Goal: Complete application form

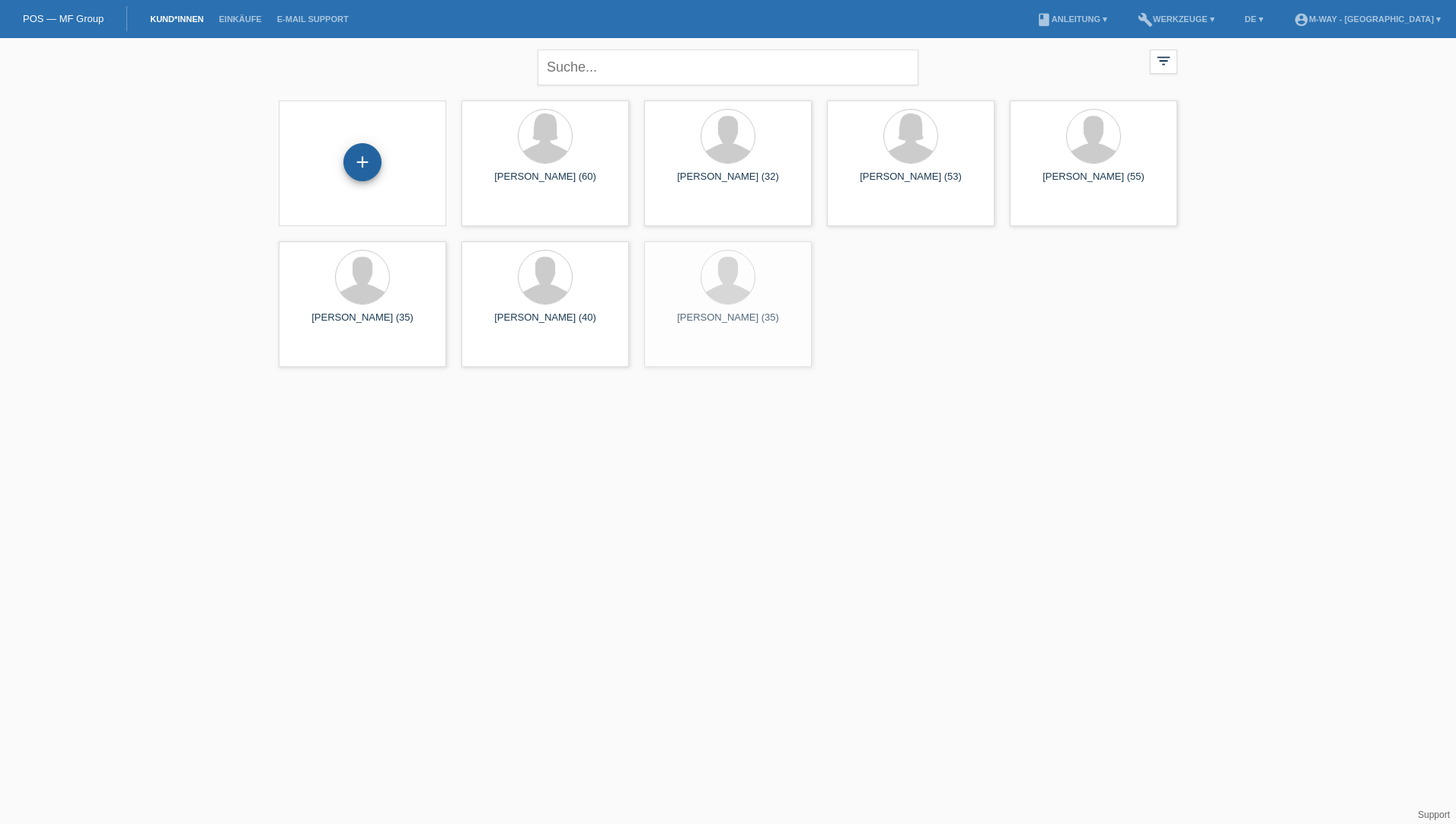
click at [364, 156] on div "+" at bounding box center [362, 162] width 38 height 38
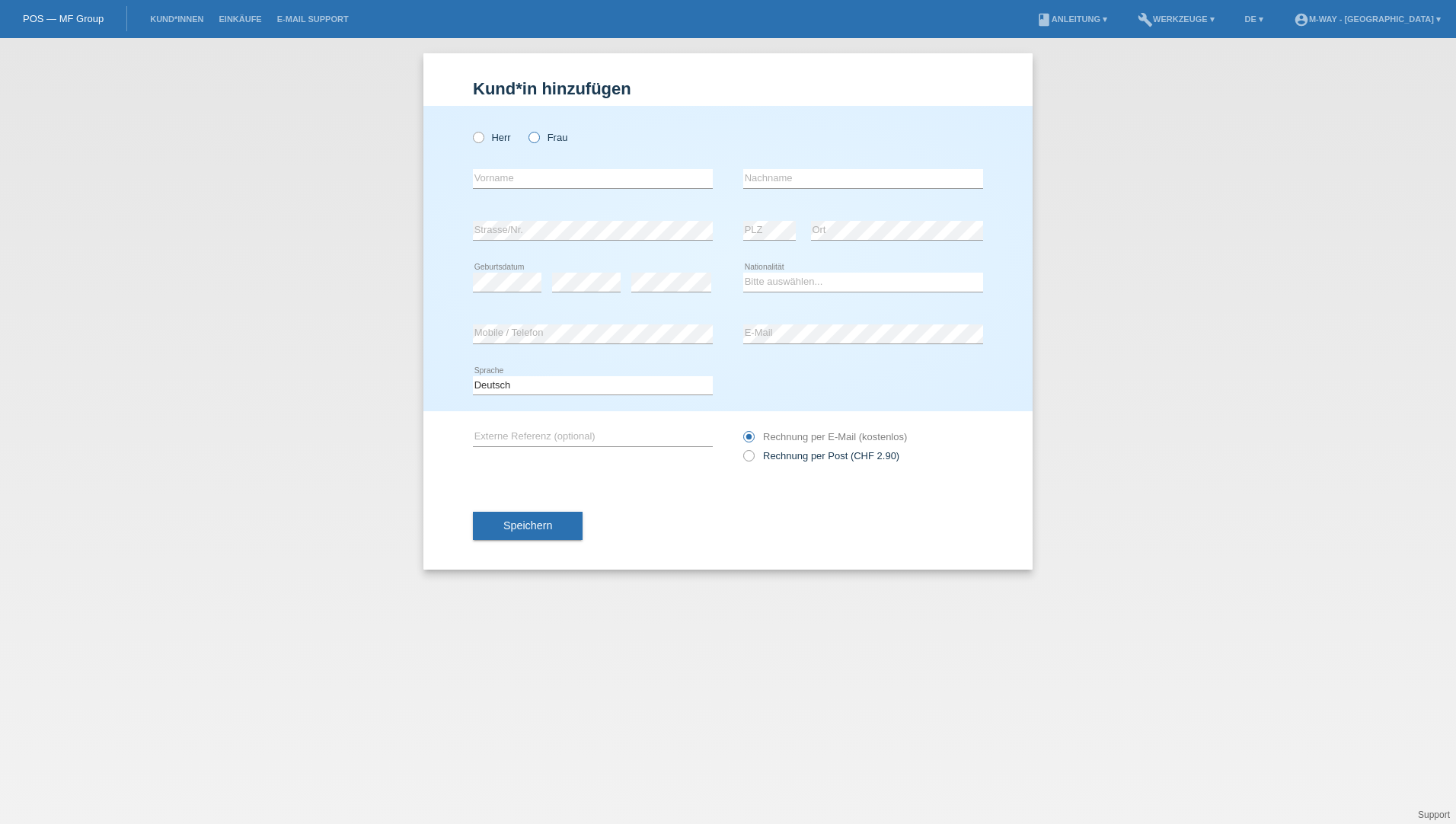
click at [526, 130] on icon at bounding box center [526, 130] width 0 height 0
click at [536, 137] on input "Frau" at bounding box center [533, 137] width 10 height 10
radio input "true"
click at [539, 178] on input "text" at bounding box center [592, 178] width 240 height 19
type input "[PERSON_NAME]"
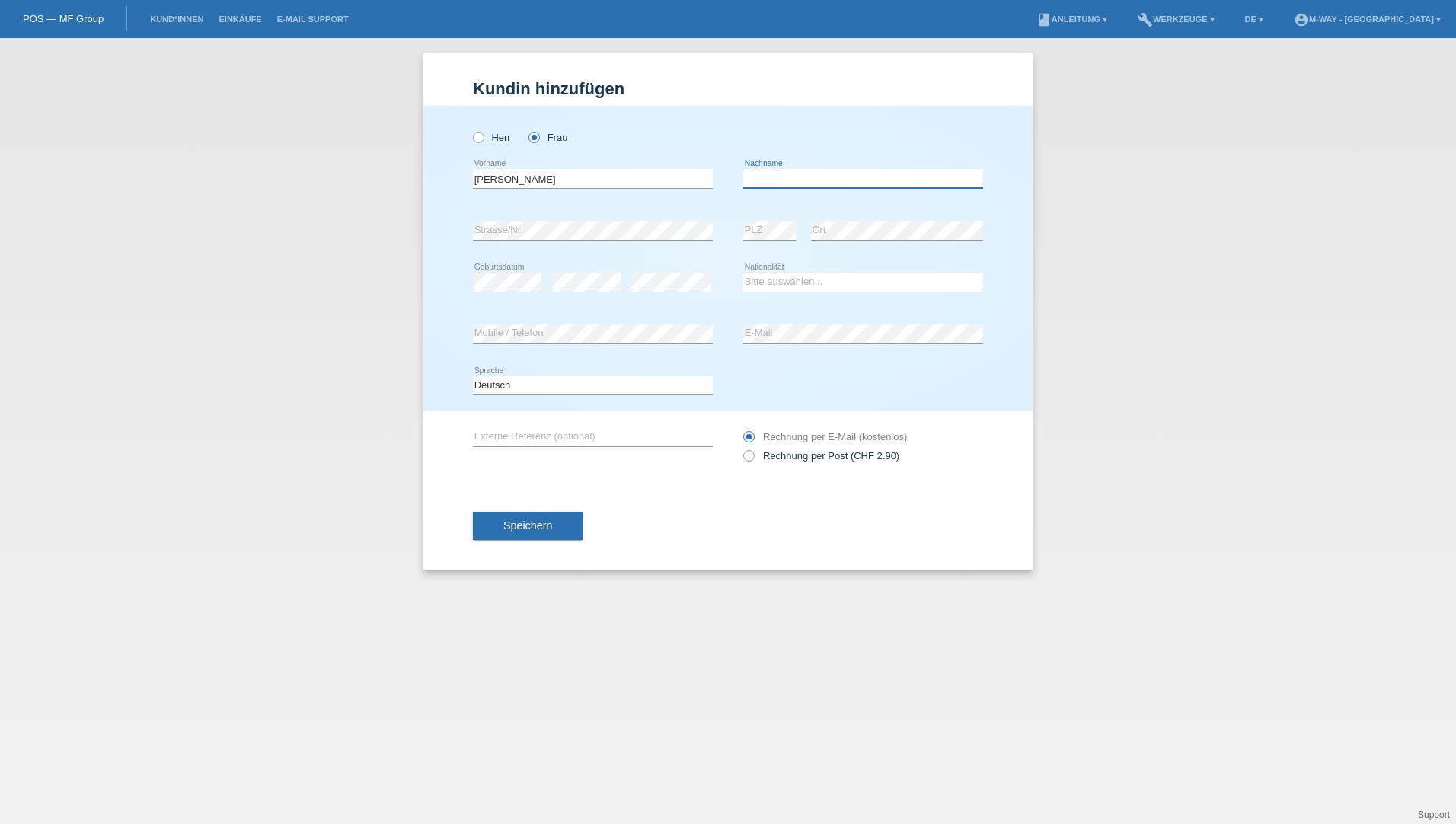
click at [777, 177] on input "text" at bounding box center [862, 178] width 240 height 19
type input "Cianci"
click at [499, 240] on icon at bounding box center [592, 240] width 240 height 1
click at [763, 281] on select "Bitte auswählen... Schweiz Deutschland Liechtenstein Österreich ------------ Af…" at bounding box center [862, 281] width 240 height 18
select select "CH"
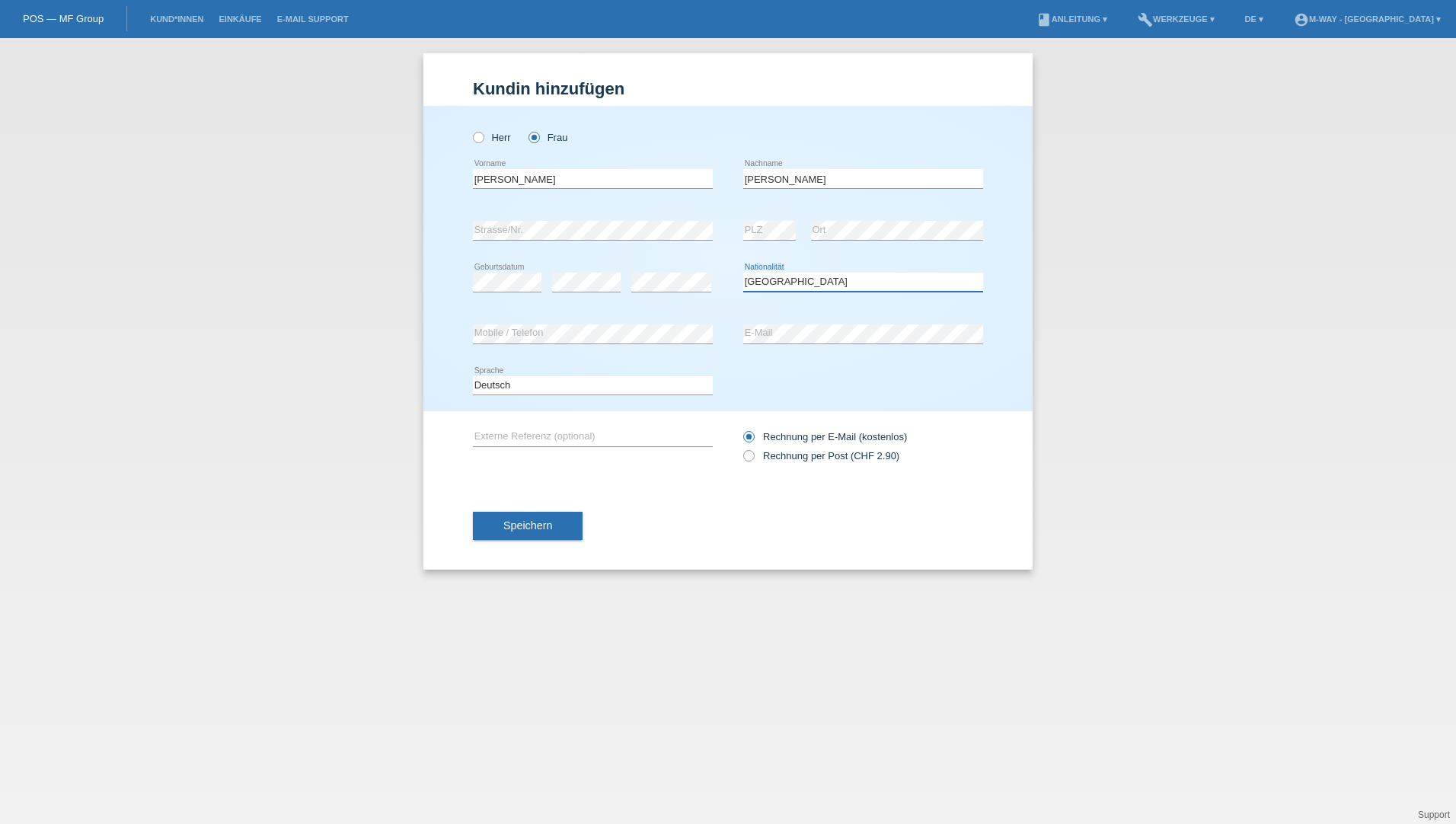
click at [743, 273] on select "Bitte auswählen... Schweiz Deutschland Liechtenstein Österreich ------------ Af…" at bounding box center [862, 281] width 240 height 18
click at [542, 530] on span "Speichern" at bounding box center [528, 526] width 49 height 13
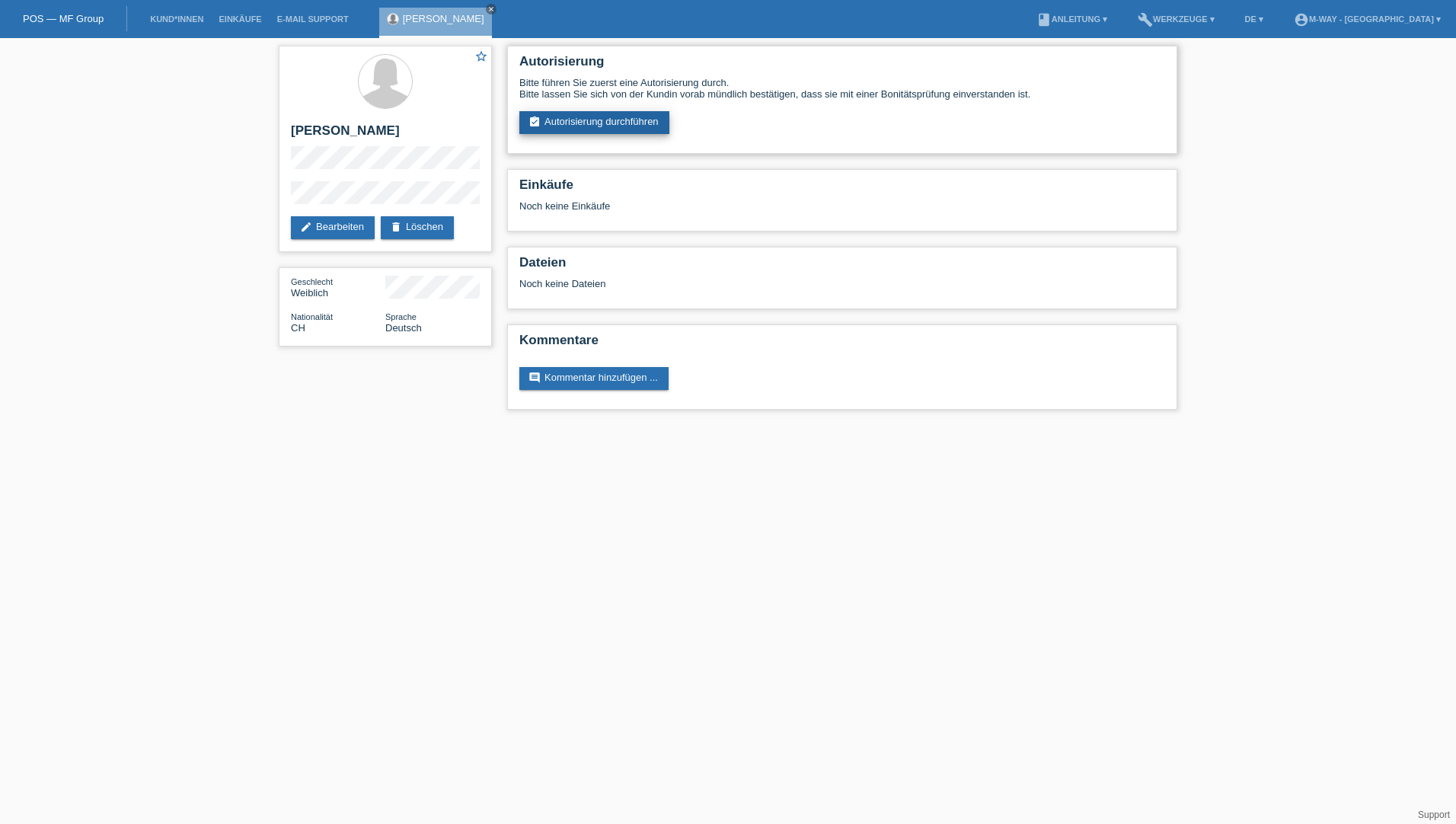
click at [601, 126] on link "assignment_turned_in Autorisierung durchführen" at bounding box center [594, 123] width 150 height 23
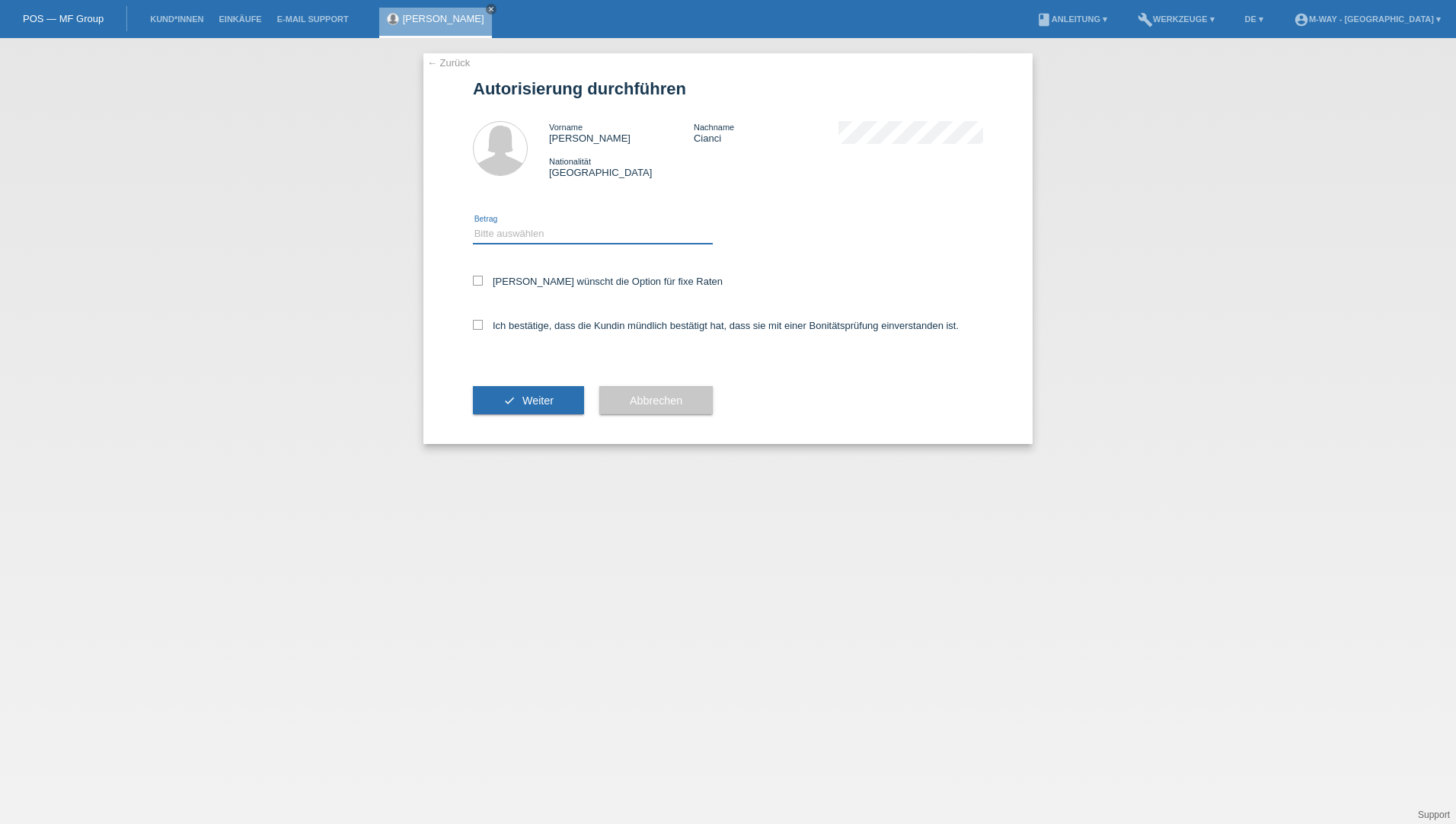
click at [484, 238] on select "Bitte auswählen CHF 1.00 - CHF 499.00 CHF 500.00 - CHF 1'999.00 CHF 2'000.00 - …" at bounding box center [592, 233] width 240 height 18
select select "2"
click at [473, 225] on select "Bitte auswählen CHF 1.00 - CHF 499.00 CHF 500.00 - CHF 1'999.00 CHF 2'000.00 - …" at bounding box center [592, 233] width 240 height 18
click at [482, 283] on icon at bounding box center [477, 280] width 10 height 10
click at [482, 283] on input "Kundin wünscht die Option für fixe Raten" at bounding box center [477, 280] width 10 height 10
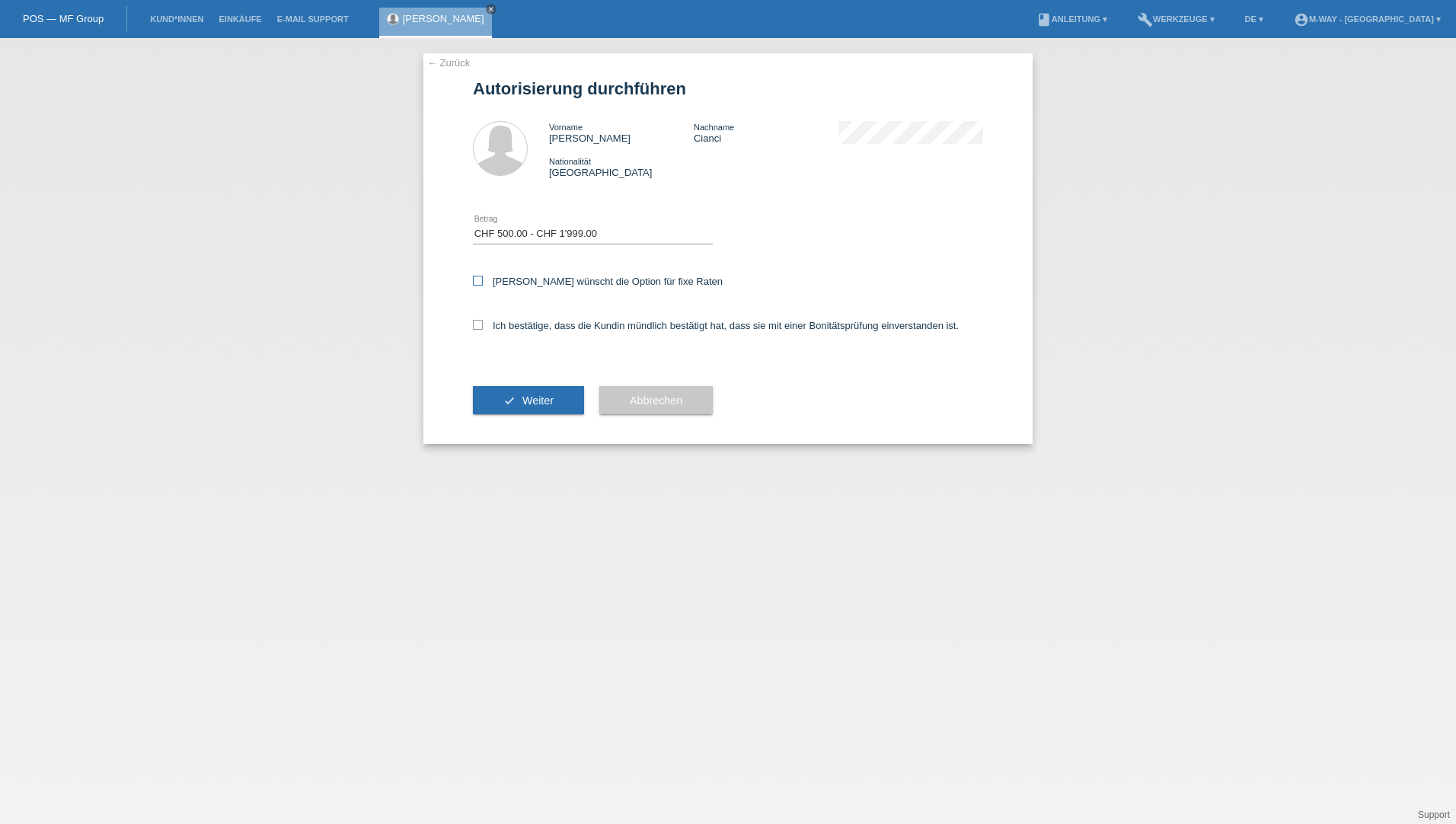
checkbox input "true"
click at [479, 322] on icon at bounding box center [477, 324] width 10 height 10
click at [479, 322] on input "Ich bestätige, dass die Kundin mündlich bestätigt hat, dass sie mit einer Bonit…" at bounding box center [477, 324] width 10 height 10
checkbox input "true"
click at [528, 405] on span "Weiter" at bounding box center [538, 401] width 31 height 13
